Goal: Information Seeking & Learning: Stay updated

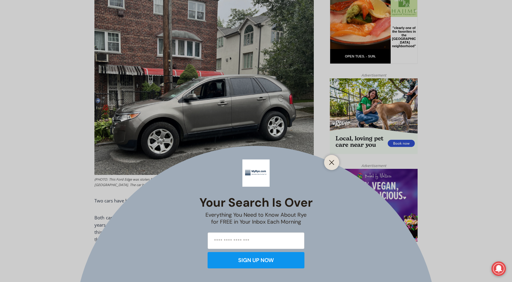
scroll to position [331, 0]
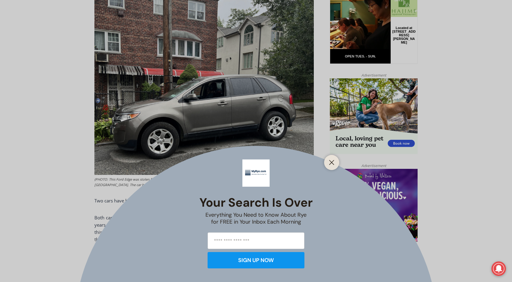
click at [337, 159] on div at bounding box center [331, 162] width 15 height 15
click at [330, 162] on icon "Close" at bounding box center [331, 162] width 5 height 5
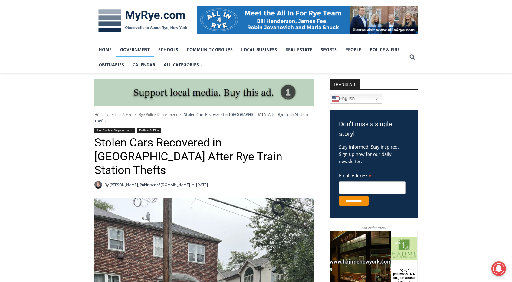
scroll to position [88, 0]
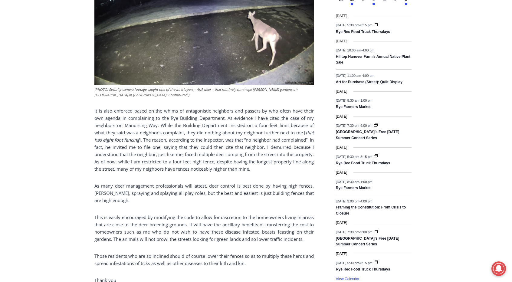
scroll to position [756, 0]
